Goal: Find specific page/section: Find specific page/section

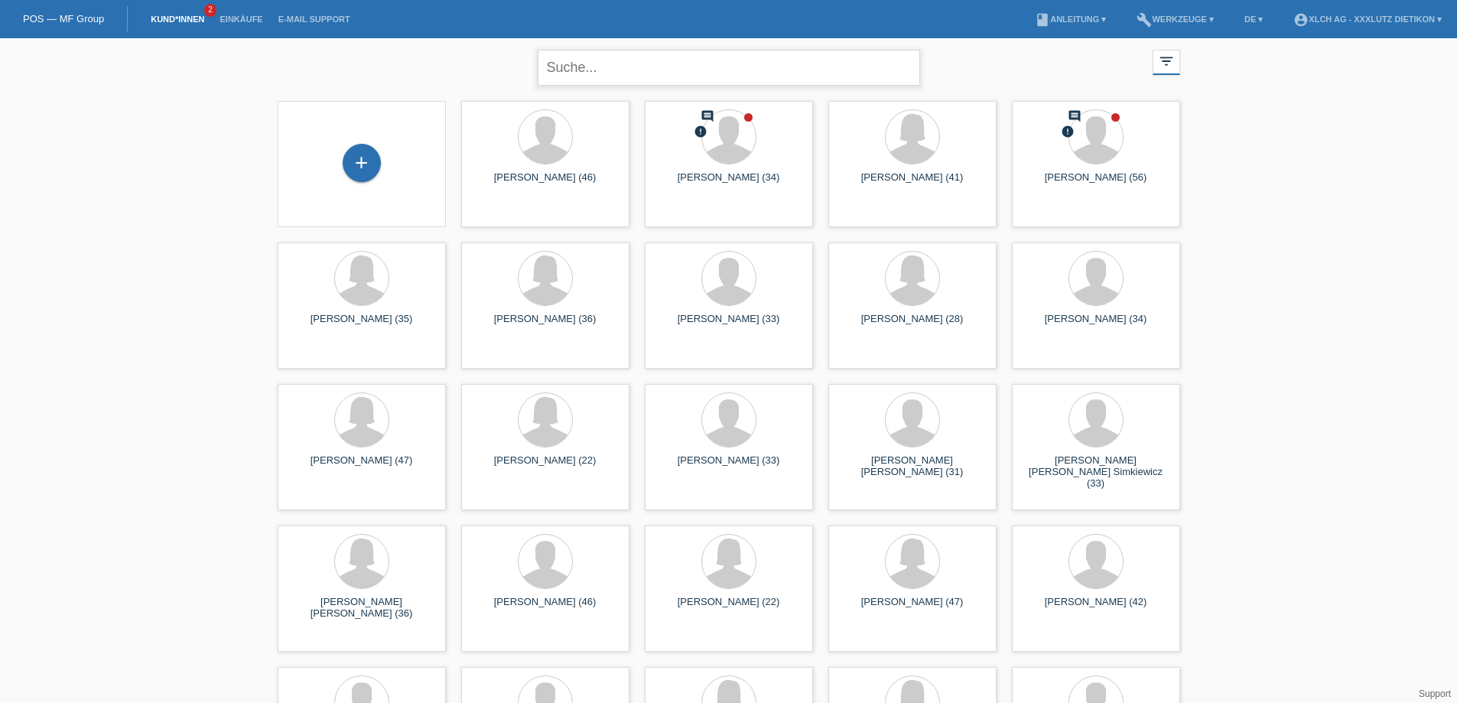
click at [686, 71] on input "text" at bounding box center [729, 68] width 382 height 36
type input "[PERSON_NAME]"
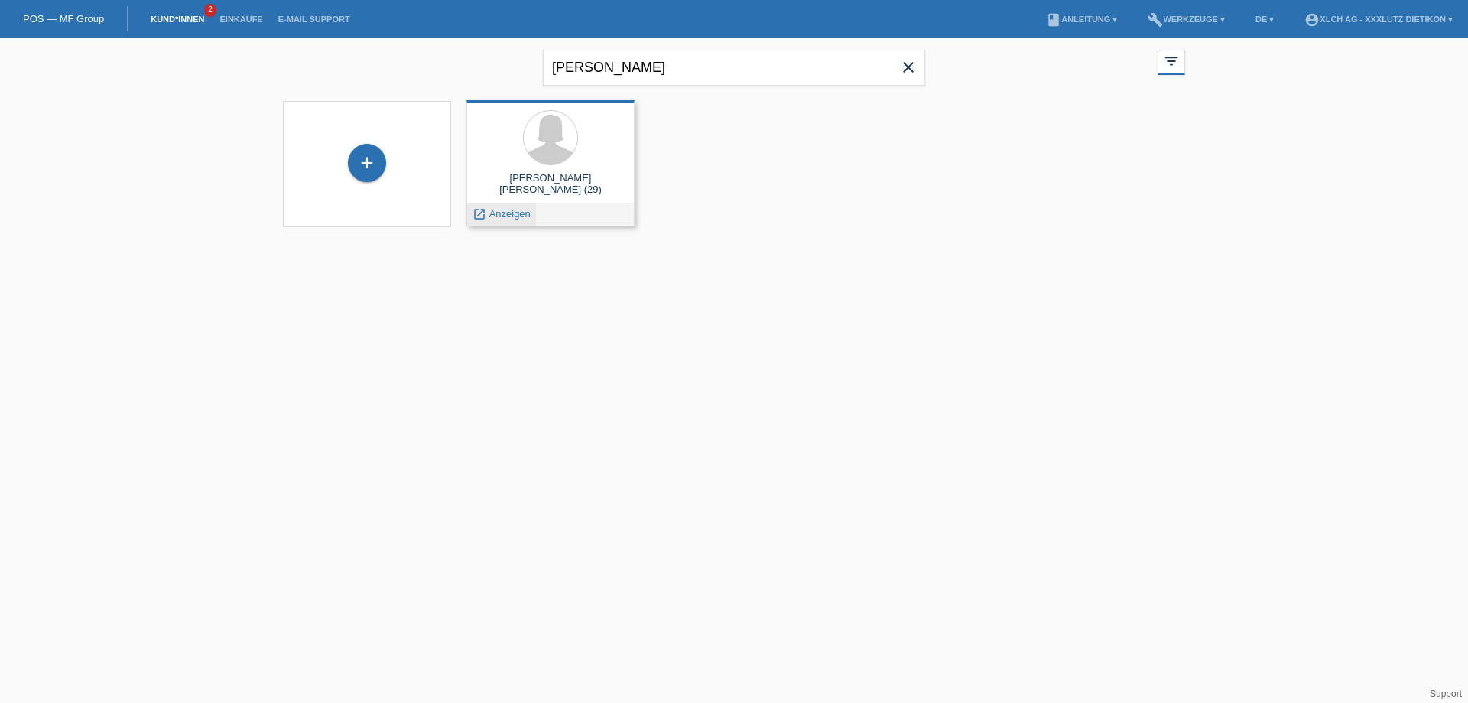
click at [511, 213] on span "Anzeigen" at bounding box center [509, 213] width 41 height 11
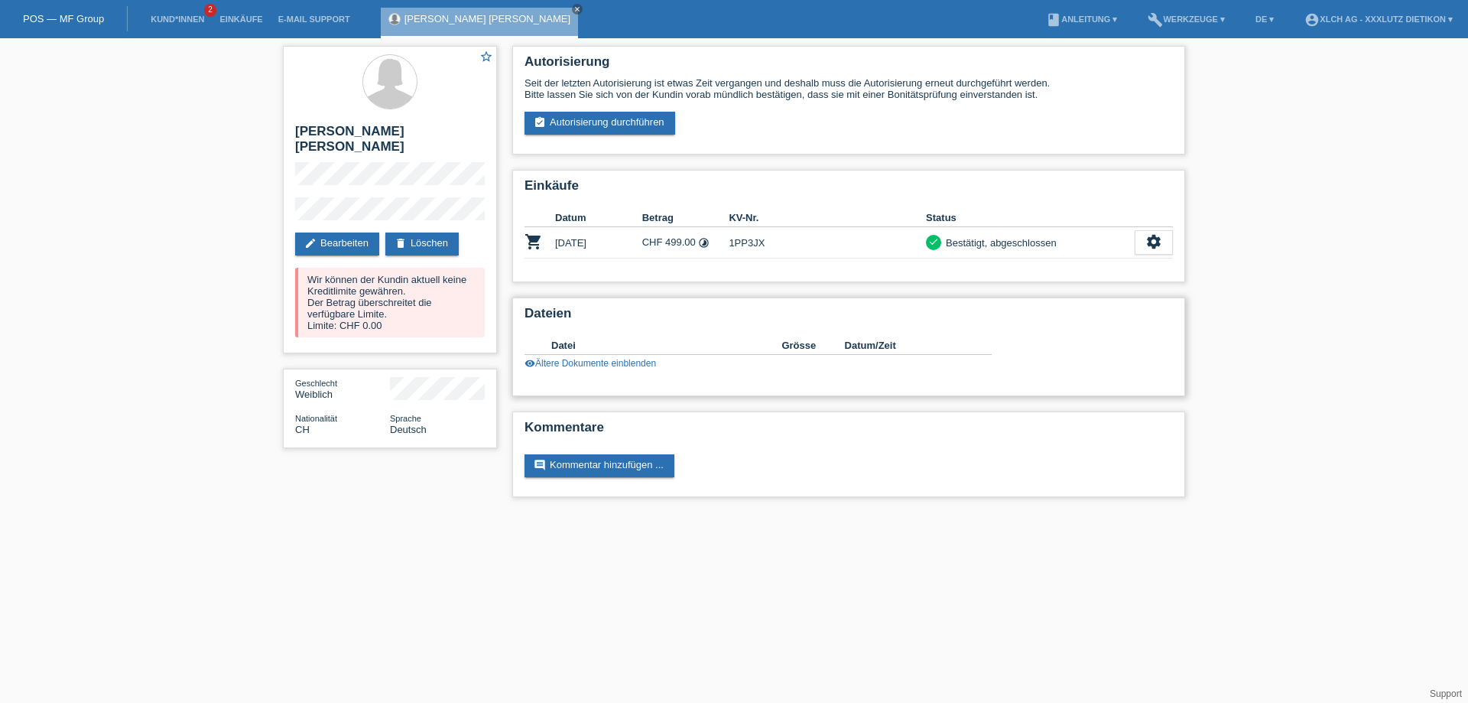
click at [610, 363] on link "visibility Ältere Dokumente einblenden" at bounding box center [591, 363] width 132 height 11
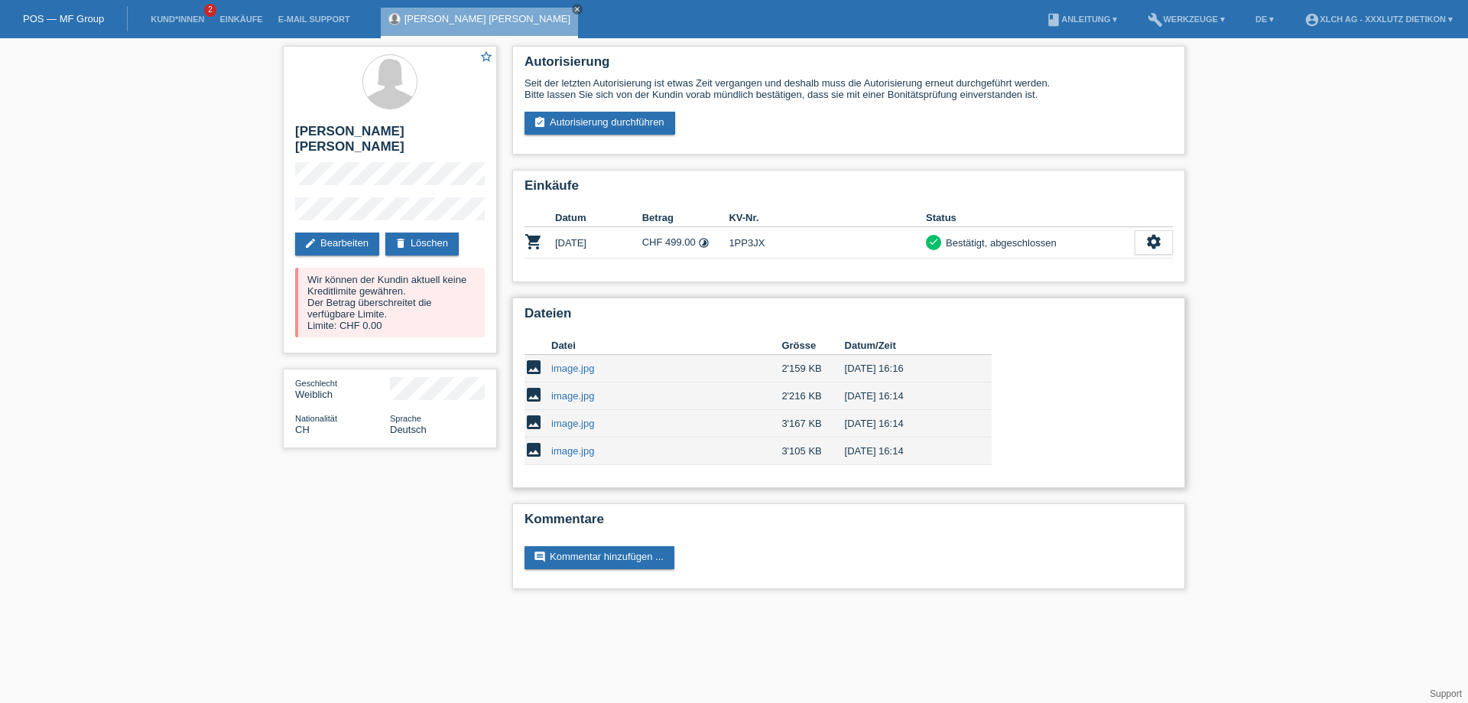
click at [586, 450] on link "image.jpg" at bounding box center [572, 450] width 43 height 11
click at [587, 421] on link "image.jpg" at bounding box center [572, 423] width 43 height 11
click at [587, 366] on link "image.jpg" at bounding box center [572, 367] width 43 height 11
click at [588, 398] on link "image.jpg" at bounding box center [572, 395] width 43 height 11
click at [580, 401] on link "image.jpg" at bounding box center [572, 395] width 43 height 11
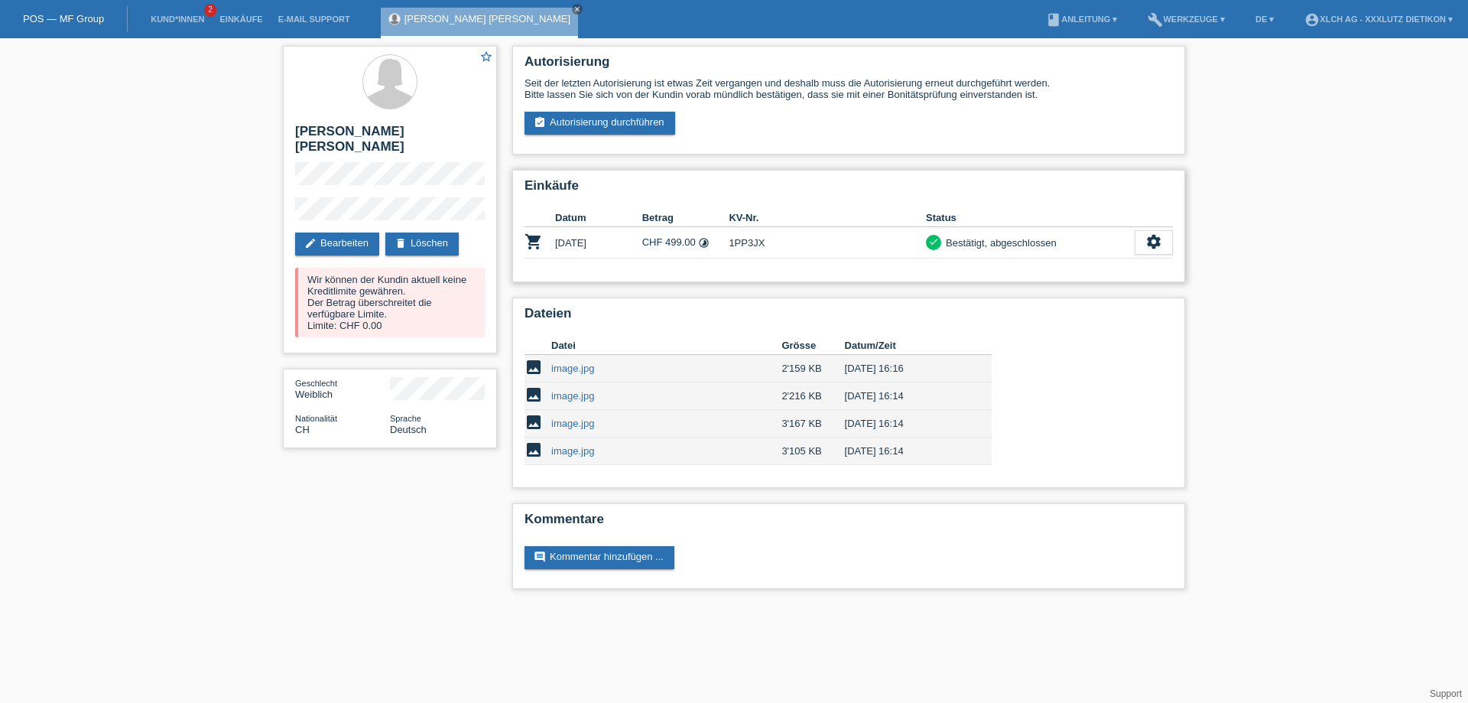
click at [674, 245] on td "CHF 499.00 timelapse" at bounding box center [685, 242] width 87 height 31
click at [752, 241] on td "1PP3JX" at bounding box center [827, 242] width 197 height 31
copy td "1PP3JX"
